Goal: Task Accomplishment & Management: Use online tool/utility

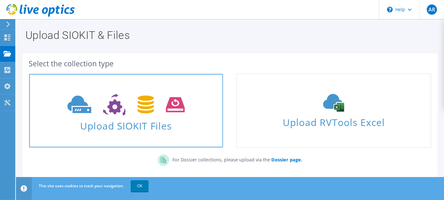
click at [175, 109] on icon at bounding box center [125, 105] width 117 height 22
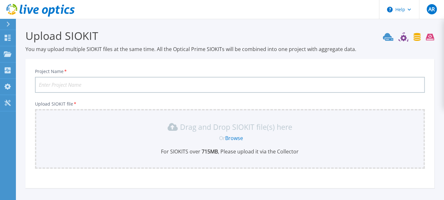
click at [7, 23] on icon at bounding box center [8, 24] width 4 height 5
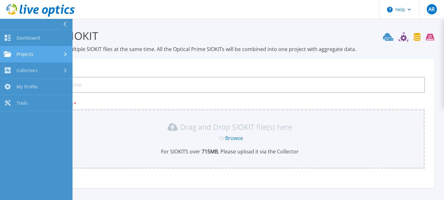
click at [39, 53] on div "Projects" at bounding box center [36, 54] width 65 height 6
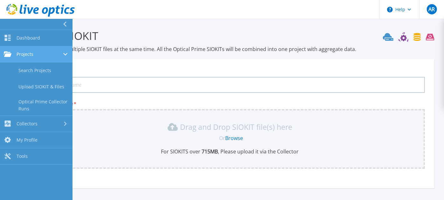
click at [24, 51] on span "Projects" at bounding box center [25, 54] width 17 height 6
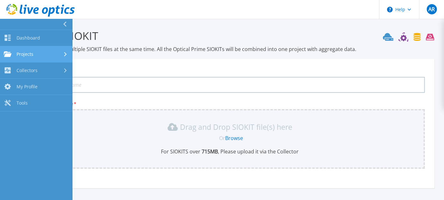
click at [24, 51] on span "Projects" at bounding box center [25, 54] width 17 height 6
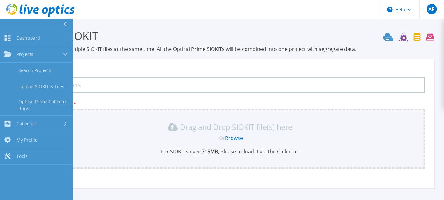
click at [135, 84] on input "Project Name *" at bounding box center [230, 85] width 390 height 16
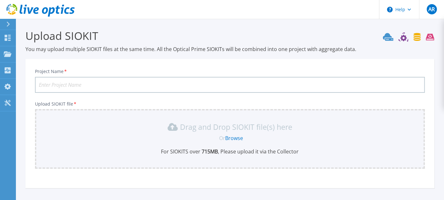
click at [90, 82] on input "Project Name *" at bounding box center [230, 85] width 390 height 16
click at [74, 84] on input "Jedco-" at bounding box center [230, 85] width 390 height 16
click at [56, 82] on input "Jedco-" at bounding box center [230, 85] width 390 height 16
paste input "Unity-CKM00203001100"
type input "Jedco-Unity-CKM00203001100"
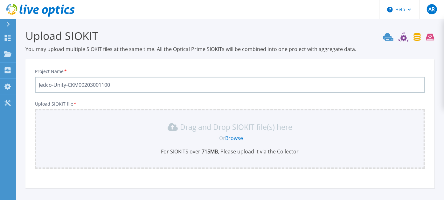
click at [230, 138] on link "Browse" at bounding box center [235, 137] width 18 height 7
click at [9, 23] on icon at bounding box center [8, 24] width 4 height 5
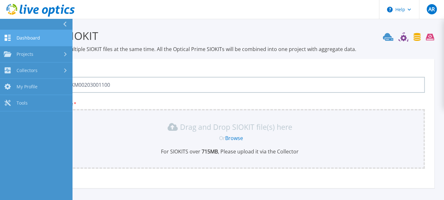
click at [20, 39] on span "Dashboard" at bounding box center [29, 38] width 24 height 6
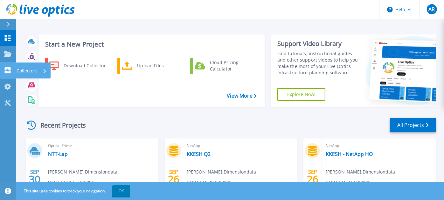
click at [8, 70] on icon at bounding box center [8, 70] width 8 height 6
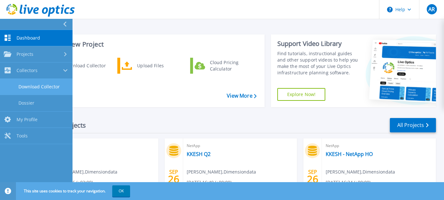
click at [46, 83] on link "Download Collector" at bounding box center [36, 87] width 73 height 16
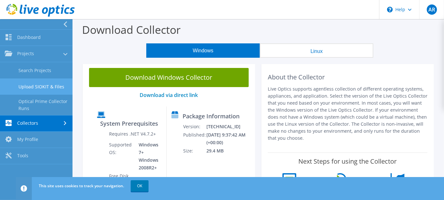
click at [51, 84] on link "Upload SIOKIT & Files" at bounding box center [36, 86] width 73 height 16
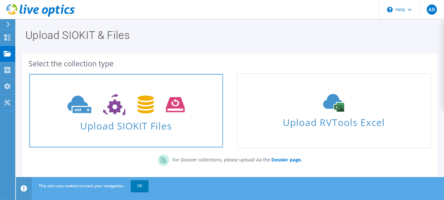
click at [137, 115] on icon at bounding box center [125, 105] width 117 height 22
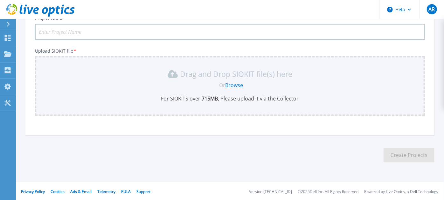
scroll to position [53, 0]
click at [86, 28] on input "Project Name *" at bounding box center [230, 31] width 390 height 16
paste input "Unity-CKM00203001100"
type input "Jedco-Unity-CKM00203001100"
click at [232, 82] on link "Browse" at bounding box center [235, 84] width 18 height 7
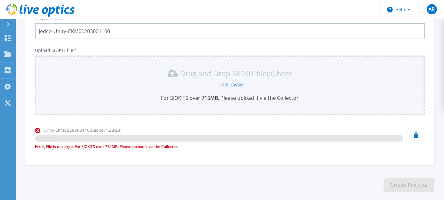
scroll to position [83, 0]
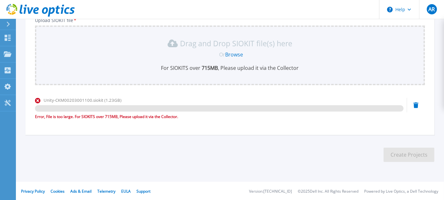
click at [417, 103] on icon at bounding box center [416, 105] width 5 height 6
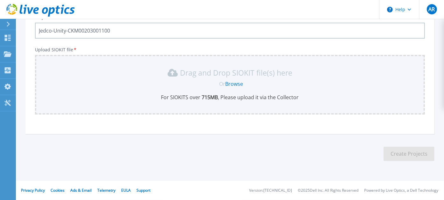
scroll to position [53, 0]
click at [228, 83] on link "Browse" at bounding box center [235, 84] width 18 height 7
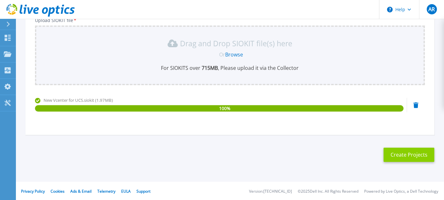
click at [404, 151] on button "Create Projects" at bounding box center [409, 154] width 51 height 14
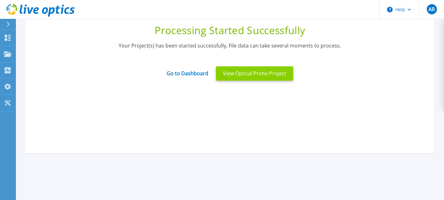
click at [280, 74] on button "View Optical Prime Project" at bounding box center [254, 73] width 77 height 14
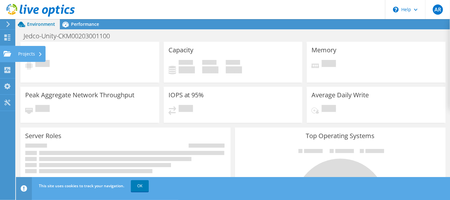
click at [29, 52] on div "Projects" at bounding box center [30, 54] width 31 height 16
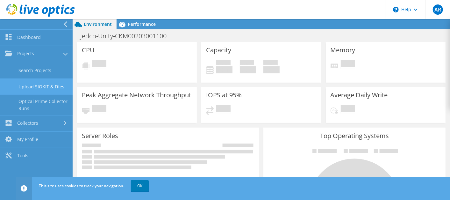
click at [41, 83] on link "Upload SIOKIT & Files" at bounding box center [36, 86] width 73 height 16
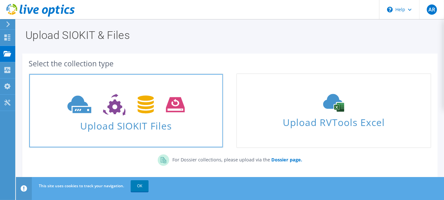
click at [133, 120] on span "Upload SIOKIT Files" at bounding box center [126, 124] width 194 height 14
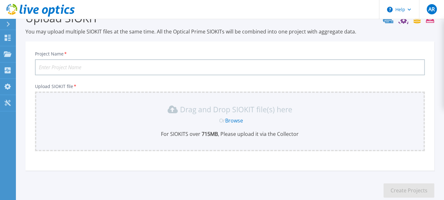
scroll to position [53, 0]
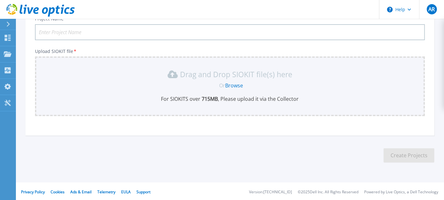
click at [232, 85] on link "Browse" at bounding box center [235, 85] width 18 height 7
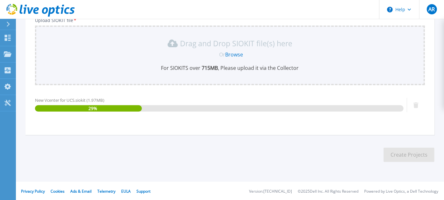
scroll to position [0, 0]
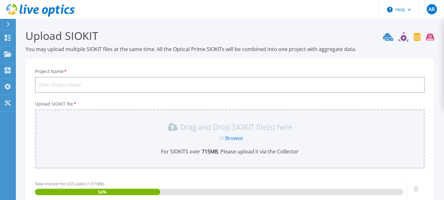
click at [144, 85] on input "Project Name *" at bounding box center [230, 85] width 390 height 16
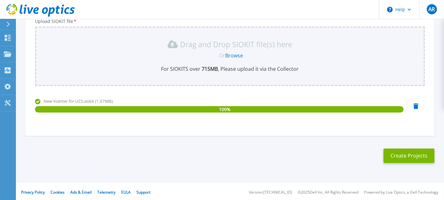
scroll to position [83, 0]
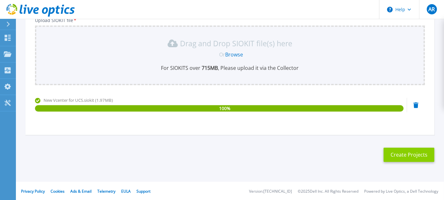
type input "Jedco-New-ICT"
click at [399, 153] on button "Create Projects" at bounding box center [409, 154] width 51 height 14
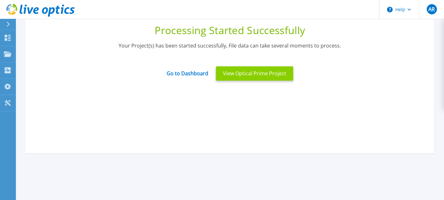
click at [259, 77] on button "View Optical Prime Project" at bounding box center [254, 73] width 77 height 14
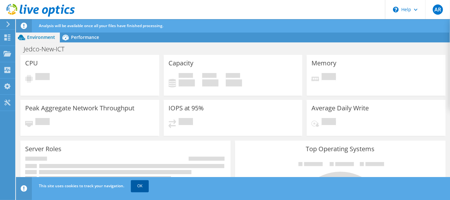
click at [137, 187] on link "OK" at bounding box center [140, 185] width 18 height 11
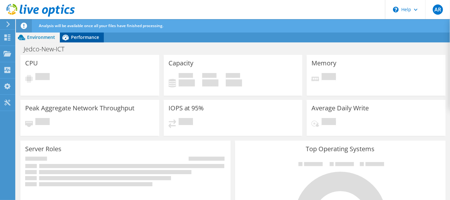
click at [78, 37] on span "Performance" at bounding box center [85, 37] width 28 height 6
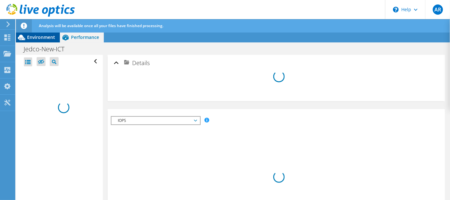
click at [47, 36] on span "Environment" at bounding box center [41, 37] width 28 height 6
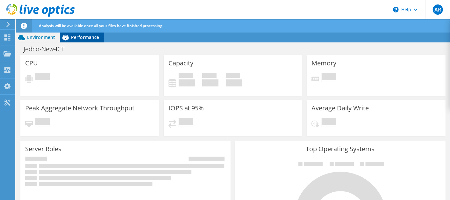
click at [78, 36] on span "Performance" at bounding box center [85, 37] width 28 height 6
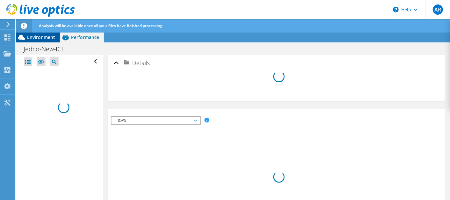
click at [38, 35] on span "Environment" at bounding box center [41, 37] width 28 height 6
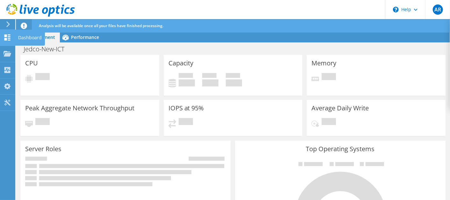
click at [7, 35] on icon at bounding box center [8, 37] width 8 height 6
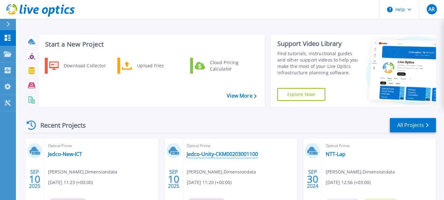
click at [222, 155] on link "Jedco-Unity-CKM00203001100" at bounding box center [222, 154] width 71 height 6
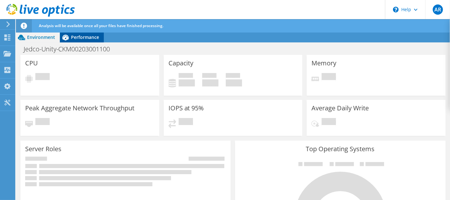
click at [66, 36] on icon at bounding box center [65, 38] width 6 height 6
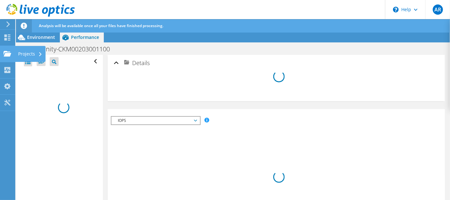
click at [9, 55] on use at bounding box center [8, 53] width 8 height 5
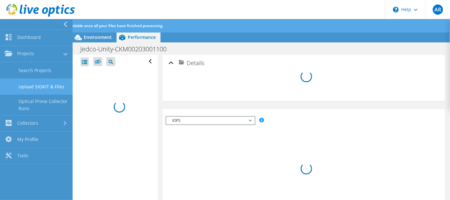
click at [34, 84] on link "Upload SIOKIT & Files" at bounding box center [36, 86] width 73 height 16
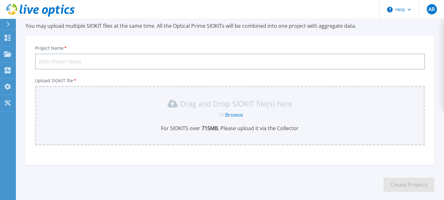
scroll to position [53, 0]
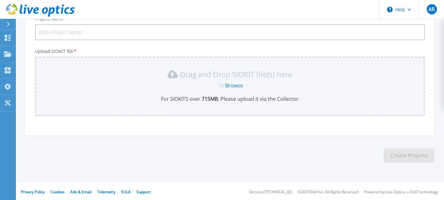
click at [229, 83] on link "Browse" at bounding box center [235, 85] width 18 height 7
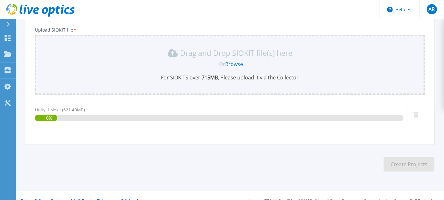
scroll to position [83, 0]
